Goal: Find specific page/section: Find specific page/section

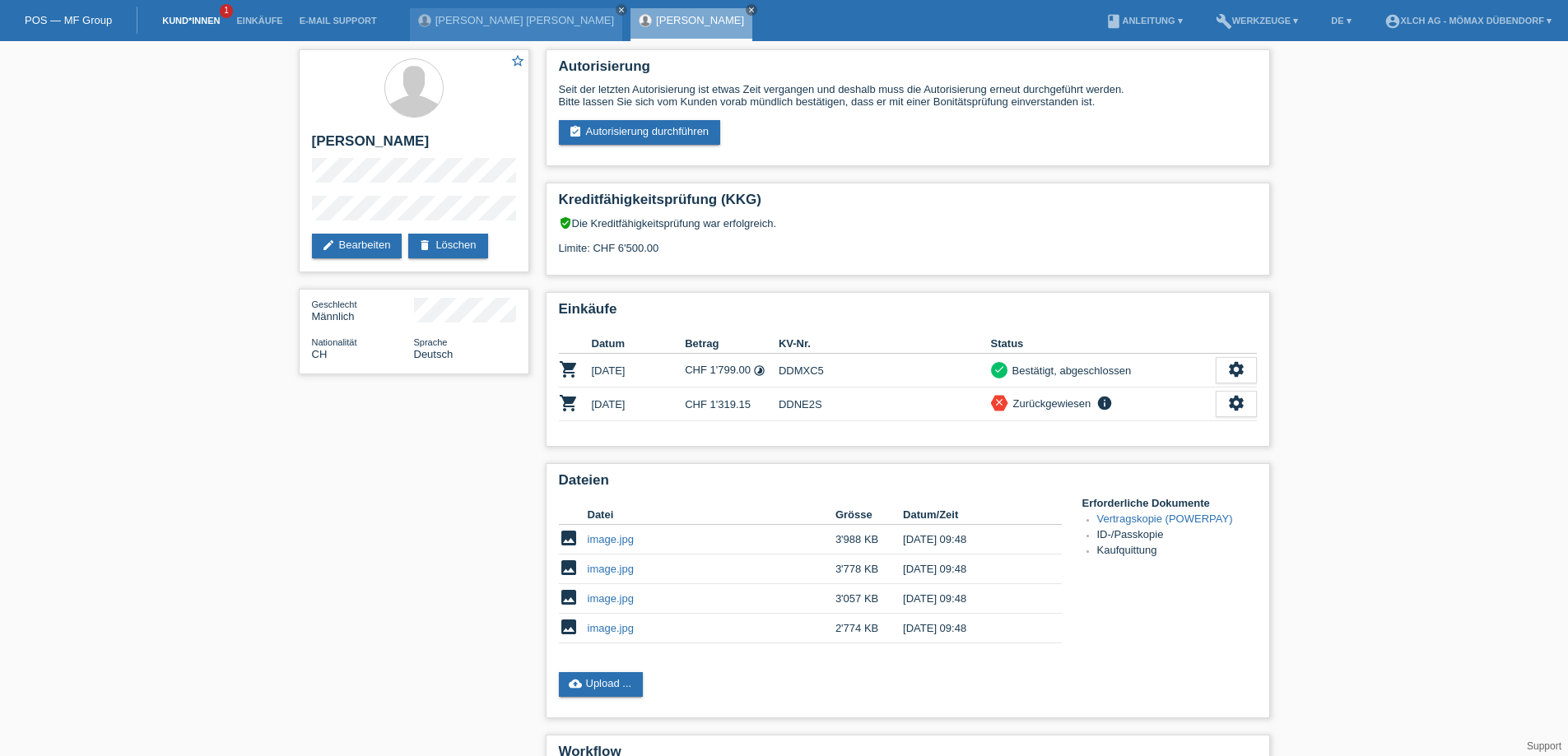
click at [180, 24] on link "Kund*innen" at bounding box center [191, 20] width 74 height 10
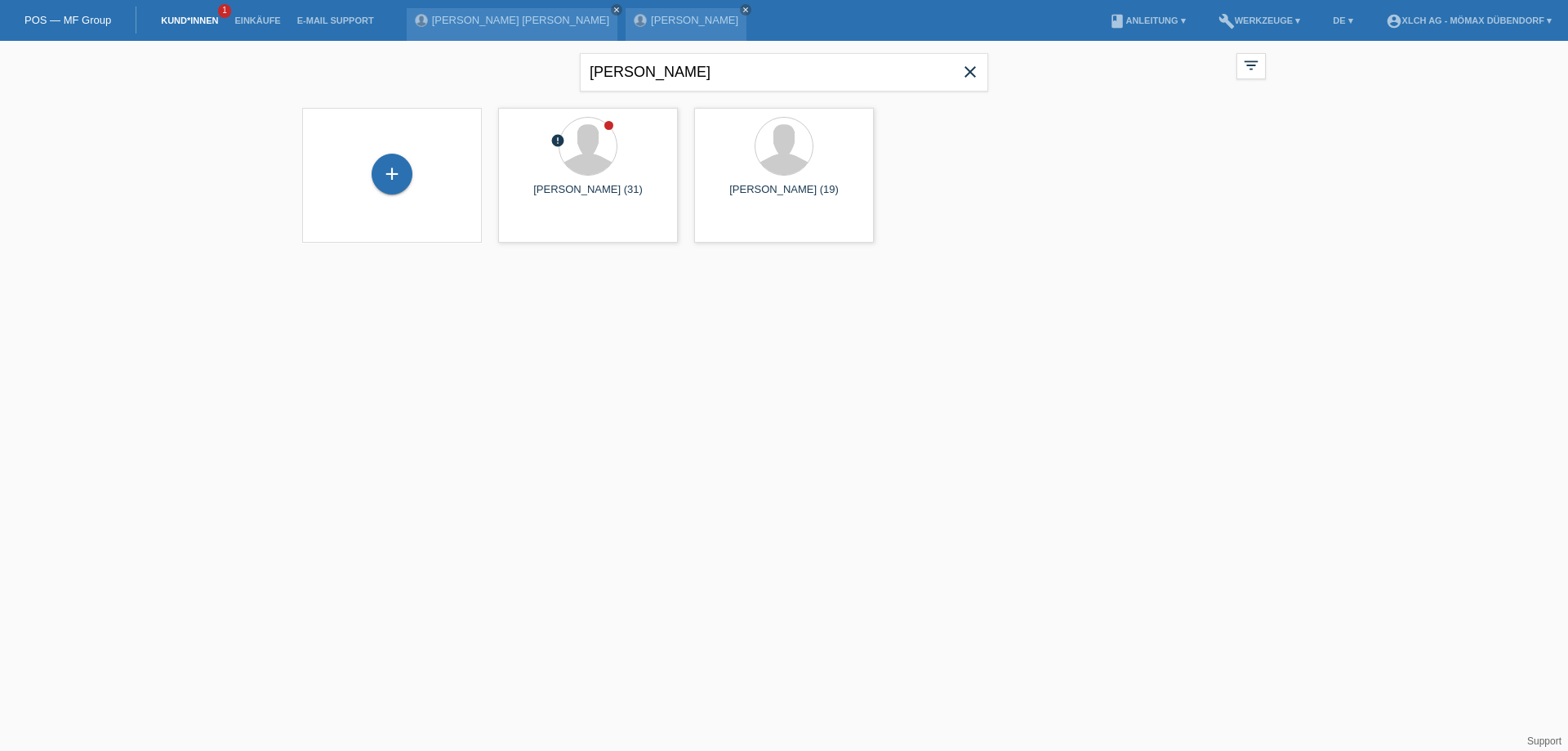
click at [213, 18] on link "Kund*innen" at bounding box center [189, 20] width 73 height 10
click at [973, 74] on icon "close" at bounding box center [969, 72] width 19 height 19
type input "ibara"
click at [546, 230] on span "Anzeigen" at bounding box center [545, 228] width 44 height 13
